Goal: Task Accomplishment & Management: Manage account settings

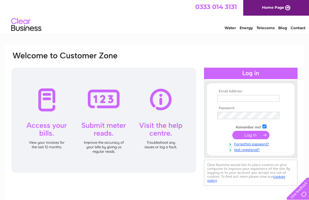
click at [223, 98] on input "text" at bounding box center [248, 98] width 62 height 7
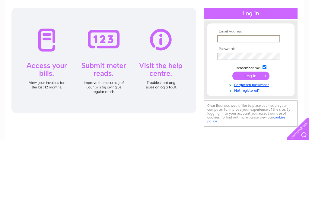
type input "[EMAIL_ADDRESS][DOMAIN_NAME]"
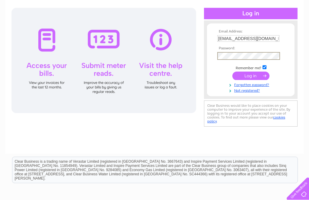
scroll to position [60, 0]
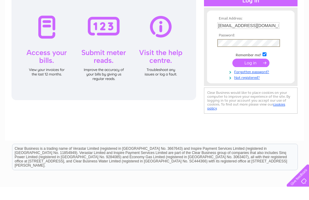
click at [248, 72] on input "submit" at bounding box center [250, 76] width 37 height 8
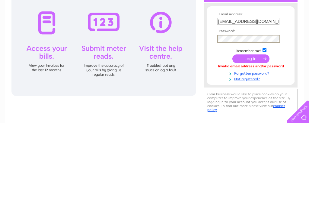
click at [249, 132] on input "submit" at bounding box center [250, 136] width 37 height 8
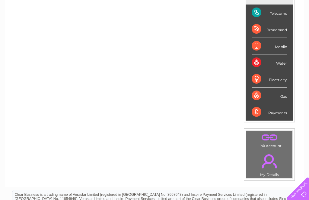
scroll to position [90, 0]
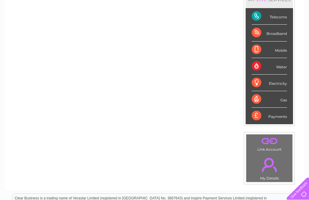
click at [273, 18] on div "Telecoms" at bounding box center [268, 16] width 35 height 17
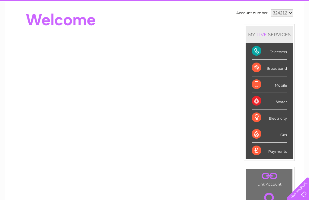
scroll to position [55, 0]
click at [260, 52] on div "Telecoms" at bounding box center [268, 51] width 35 height 17
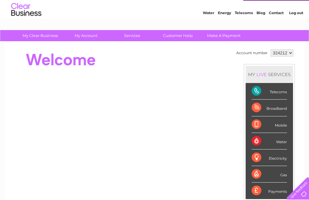
scroll to position [0, 0]
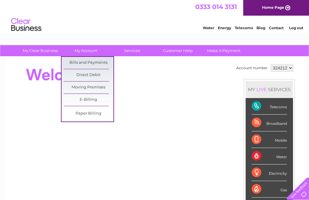
click at [89, 114] on link "Paper Billing" at bounding box center [89, 114] width 50 height 12
click at [95, 62] on link "Bills and Payments" at bounding box center [89, 63] width 50 height 12
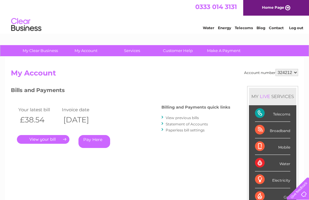
click at [47, 139] on link "." at bounding box center [43, 139] width 52 height 9
click at [183, 117] on link "View previous bills" at bounding box center [182, 118] width 33 height 5
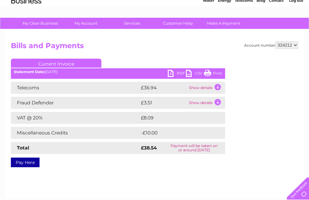
scroll to position [27, 0]
click at [172, 73] on link "PDF" at bounding box center [177, 74] width 18 height 9
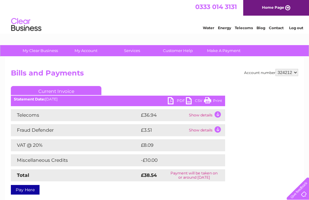
scroll to position [47, 0]
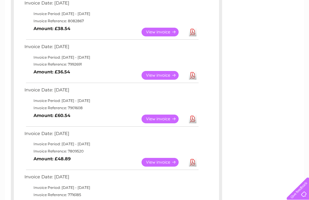
scroll to position [120, 0]
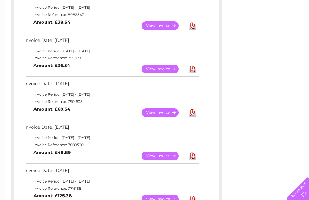
click at [158, 155] on link "View" at bounding box center [163, 156] width 44 height 9
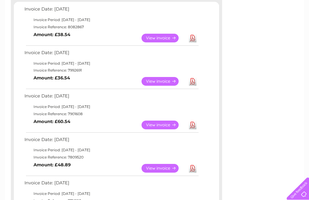
scroll to position [108, 0]
click at [158, 124] on link "View" at bounding box center [163, 125] width 44 height 9
click at [159, 80] on link "View" at bounding box center [163, 81] width 44 height 9
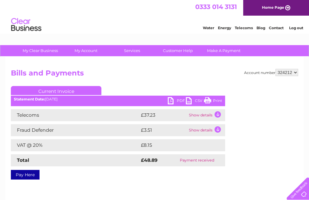
click at [170, 101] on link "PDF" at bounding box center [177, 101] width 18 height 9
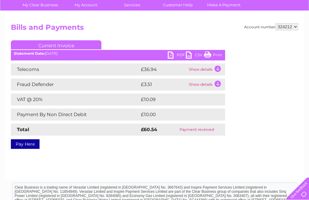
scroll to position [45, 0]
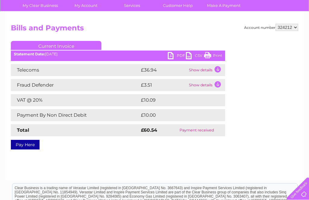
click at [177, 54] on link "PDF" at bounding box center [177, 56] width 18 height 9
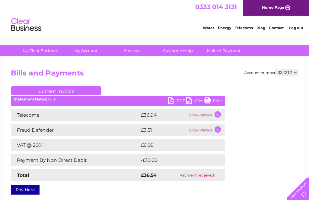
click at [174, 101] on link "PDF" at bounding box center [177, 101] width 18 height 9
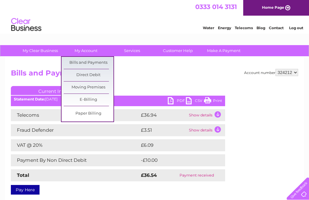
click at [96, 73] on link "Direct Debit" at bounding box center [89, 75] width 50 height 12
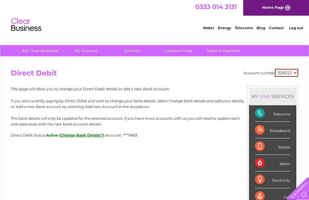
click at [281, 115] on div "Telecoms" at bounding box center [272, 114] width 35 height 17
click at [293, 74] on select "324212 451531" at bounding box center [286, 73] width 23 height 8
select select "451531"
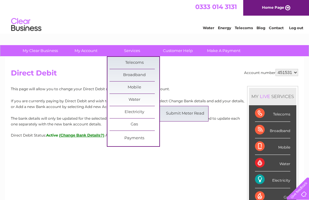
click at [193, 152] on div "Account number 324212 451531 Direct Debit MY LIVE SERVICES Telecoms Broadband M…" at bounding box center [154, 143] width 298 height 172
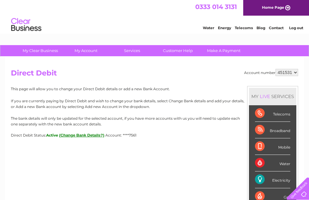
click at [292, 74] on select "324212 451531" at bounding box center [286, 72] width 23 height 7
select select "324212"
click at [298, 28] on link "Log out" at bounding box center [296, 28] width 14 height 5
